Goal: Task Accomplishment & Management: Manage account settings

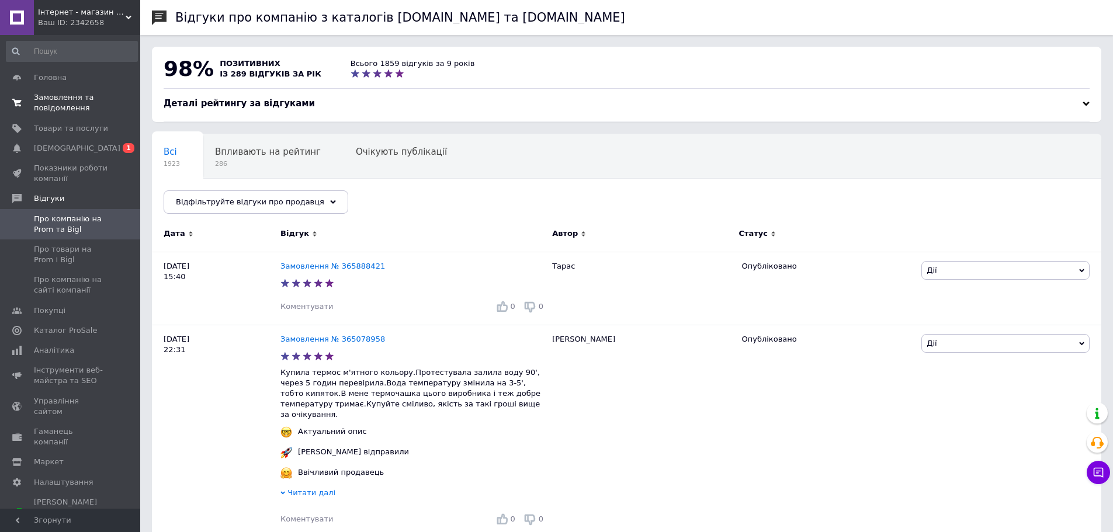
click at [68, 97] on span "Замовлення та повідомлення" at bounding box center [71, 102] width 74 height 21
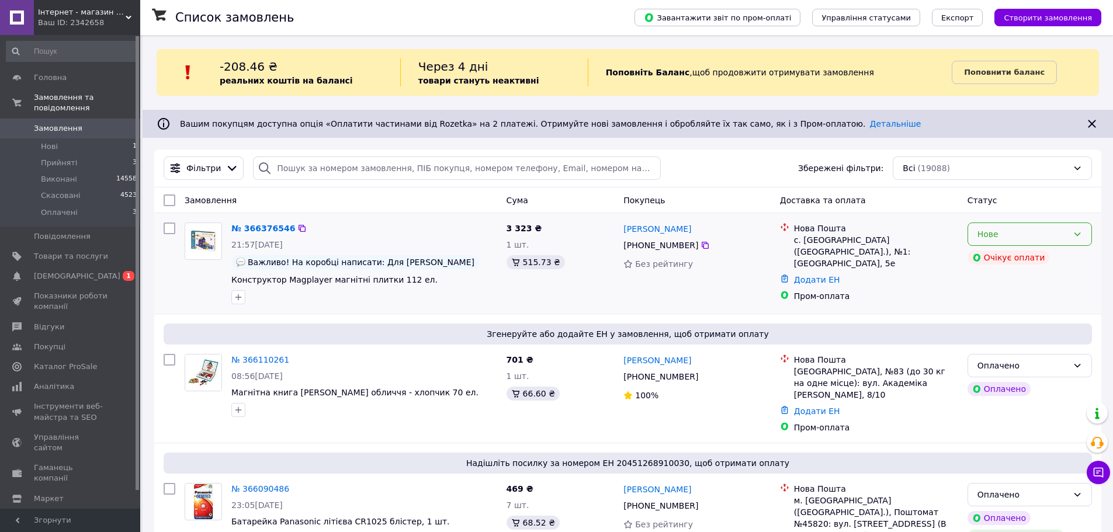
click at [1051, 231] on div "Нове" at bounding box center [1022, 234] width 91 height 13
click at [1015, 256] on li "Прийнято" at bounding box center [1029, 259] width 123 height 21
click at [272, 226] on link "№ 366376546" at bounding box center [260, 228] width 58 height 9
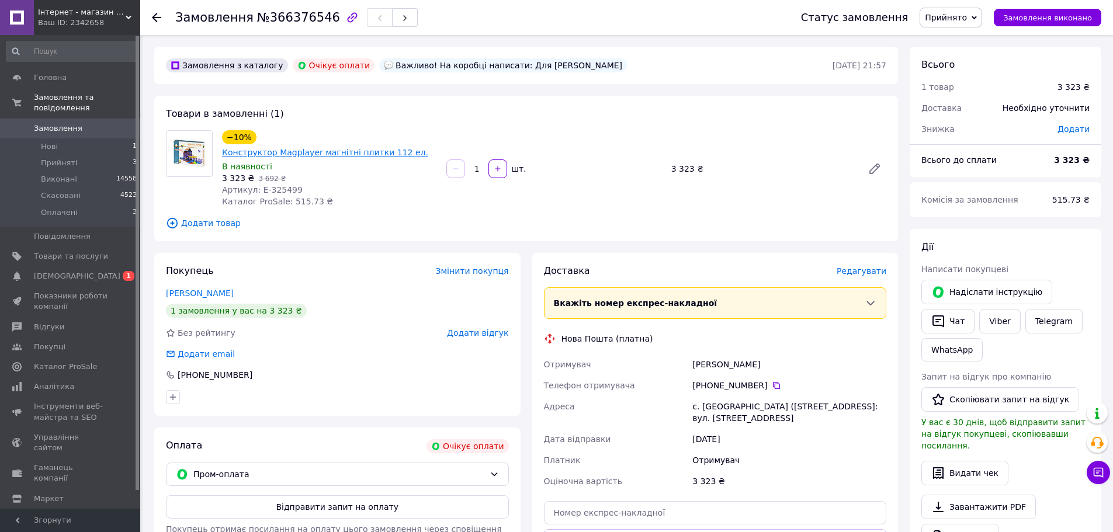
click at [323, 148] on link "Конструктор Magplayer магнітні плитки 112 ел." at bounding box center [325, 152] width 206 height 9
